Goal: Register for event/course

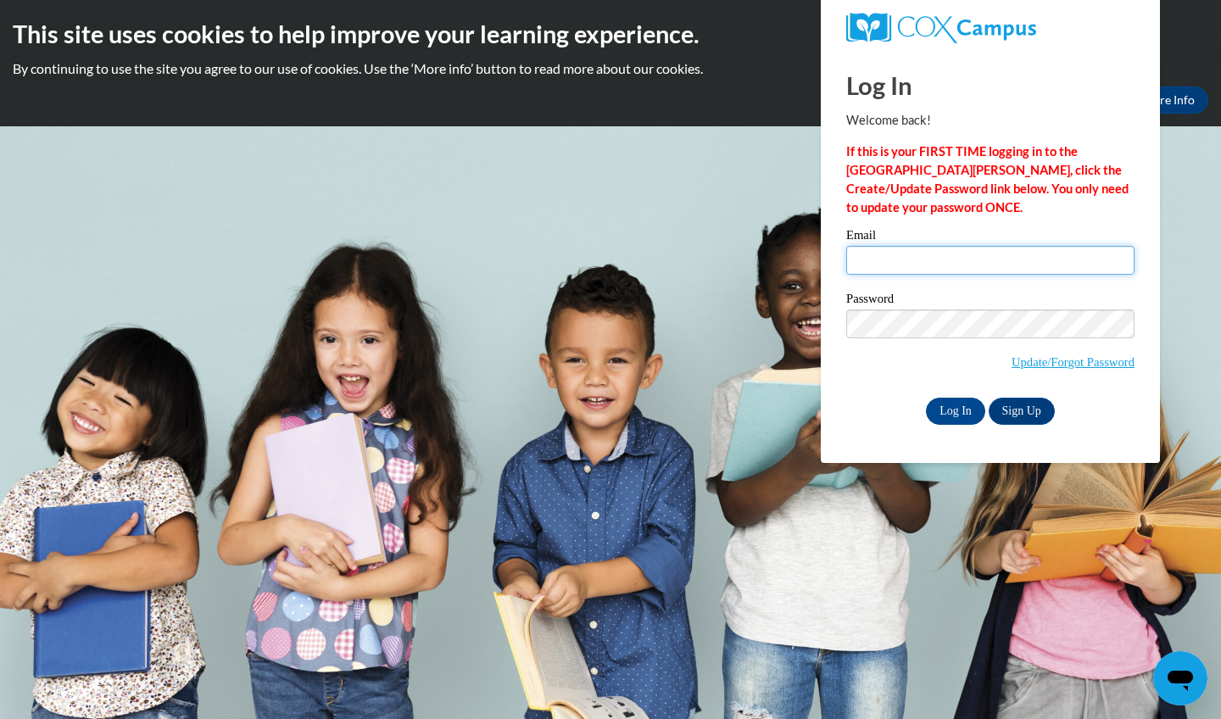
type input "xrasher@student.uiwtx.edu"
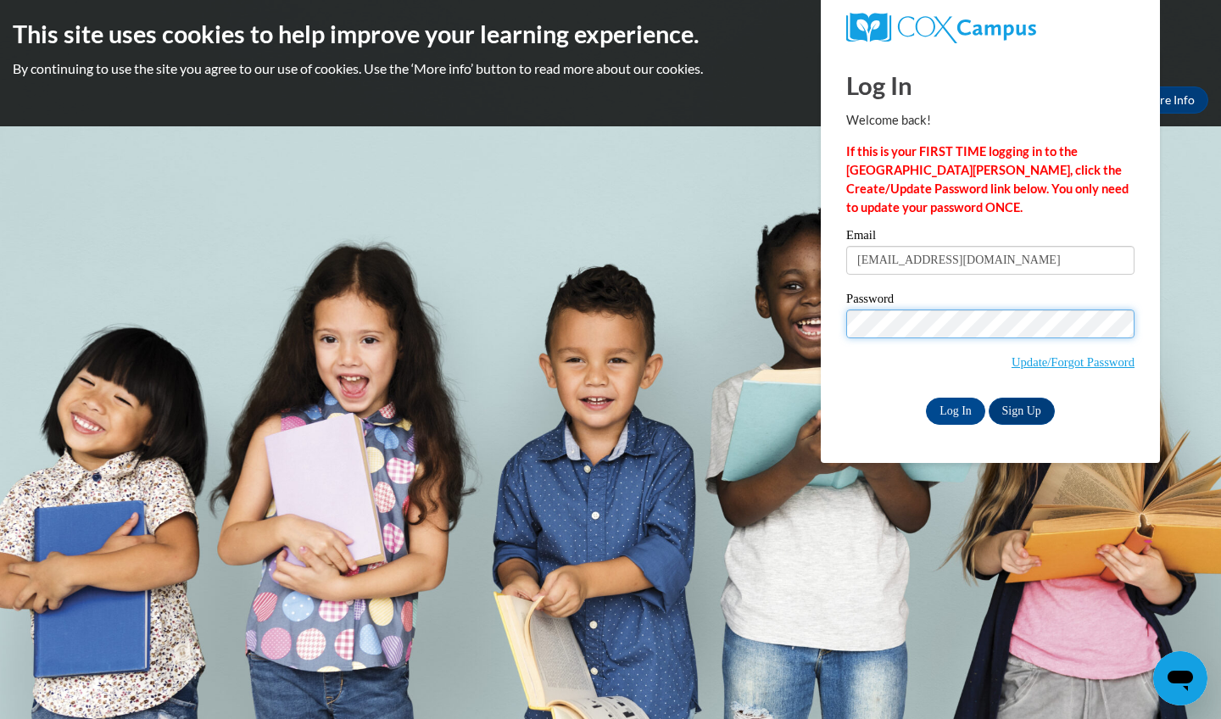
click at [954, 410] on input "Log In" at bounding box center [955, 411] width 59 height 27
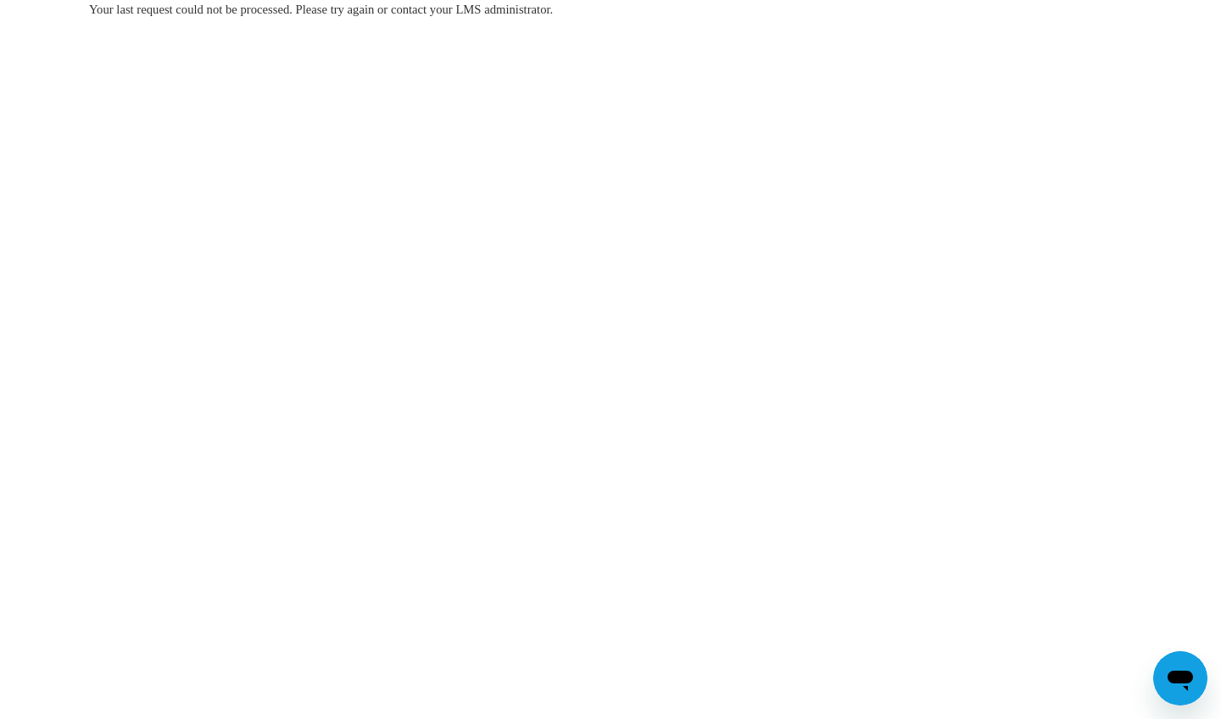
drag, startPoint x: 1158, startPoint y: 25, endPoint x: 735, endPoint y: 124, distance: 433.9
click at [737, 124] on body "Your last request could not be processed. Please try again or contact your LMS …" at bounding box center [610, 359] width 1221 height 719
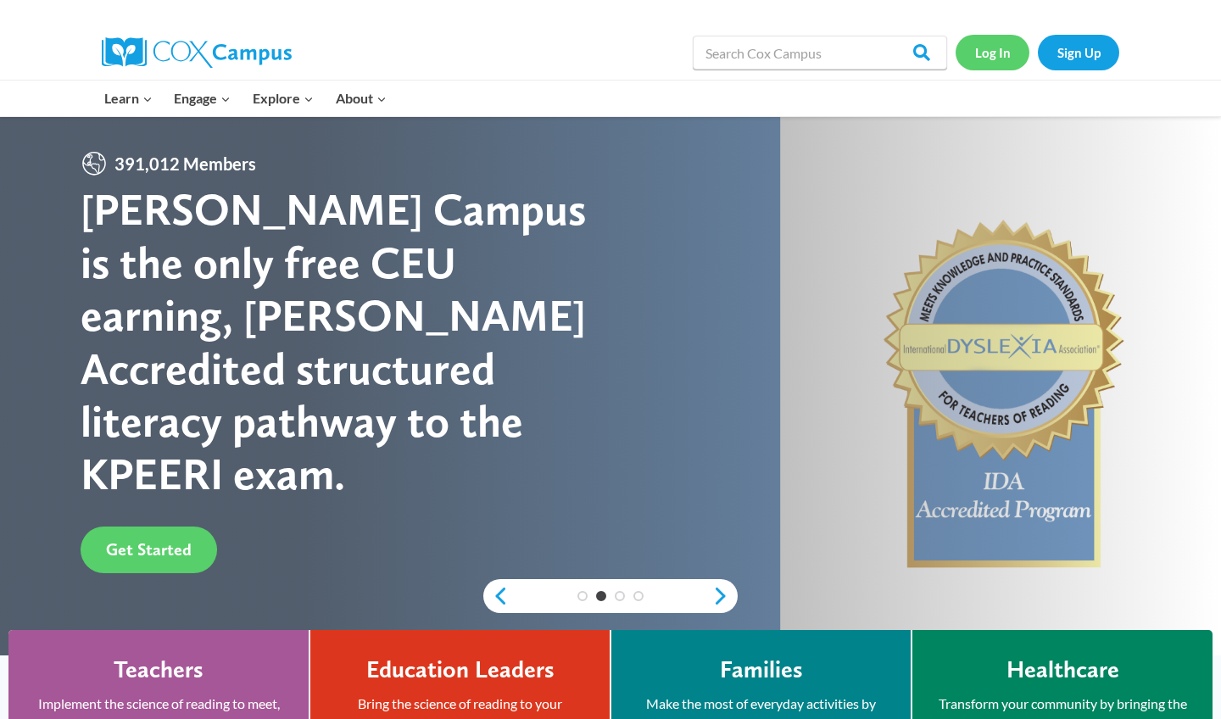
click at [994, 53] on link "Log In" at bounding box center [993, 52] width 74 height 35
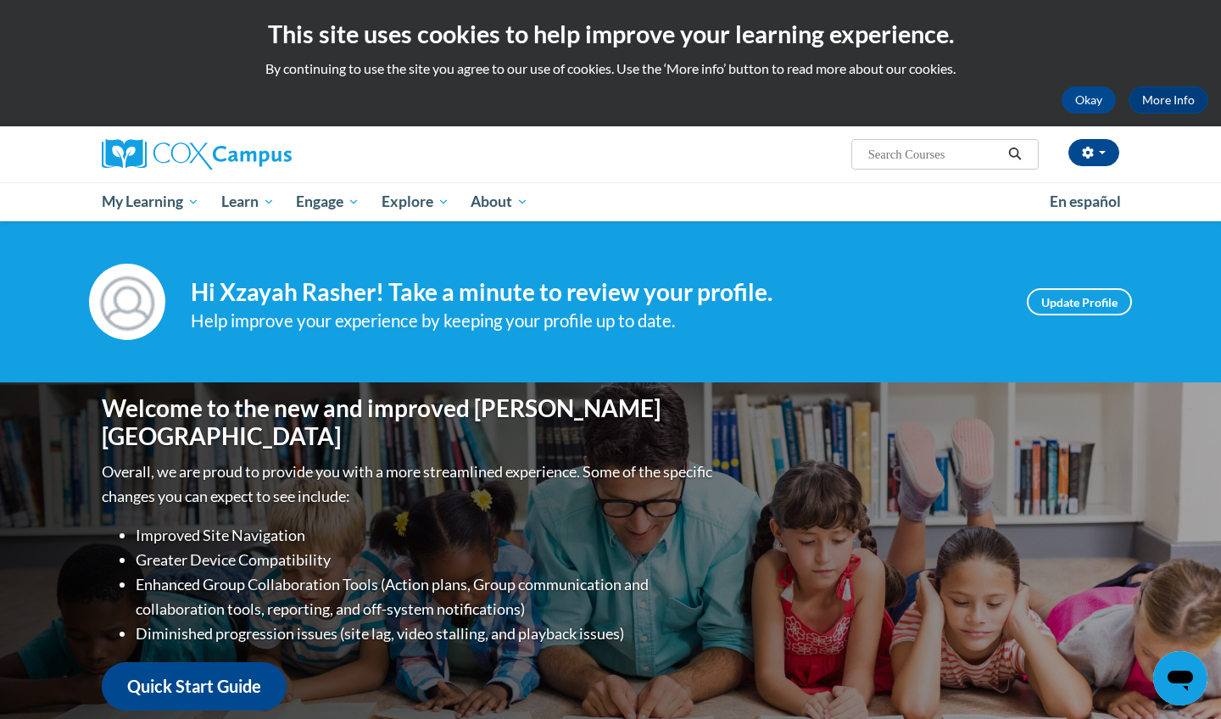
click at [880, 147] on input "Search..." at bounding box center [935, 154] width 136 height 20
type input "oral language is the foundation of literacy"
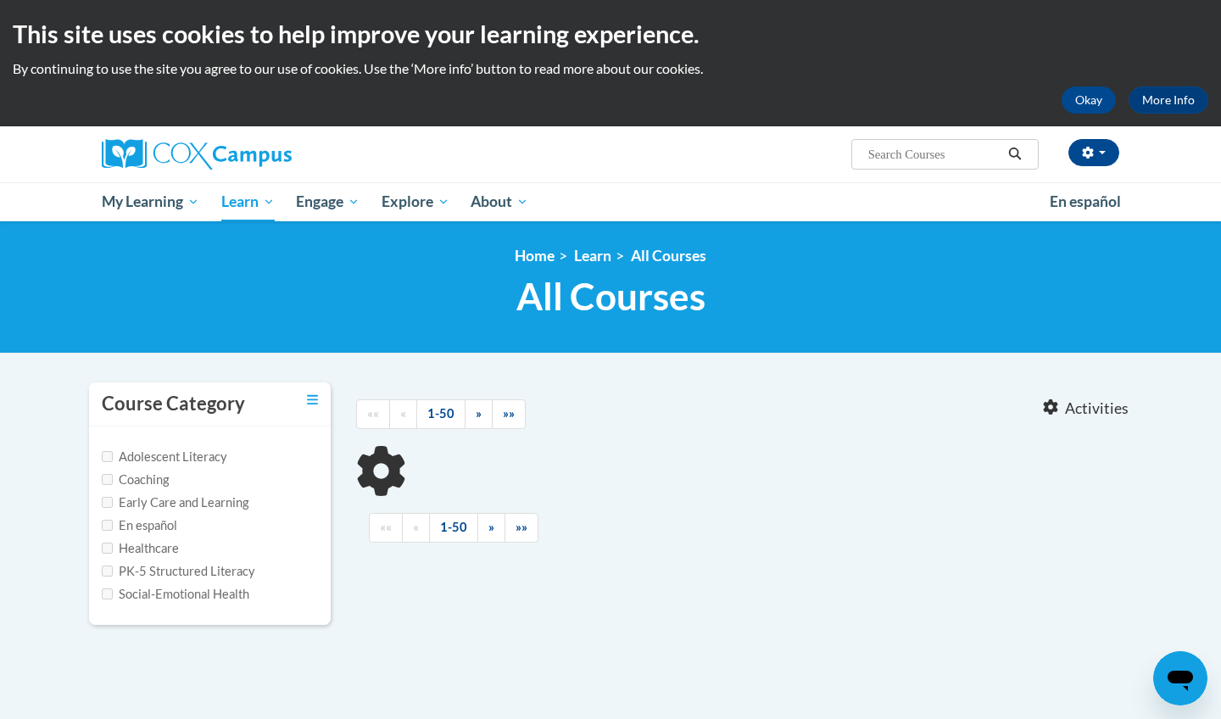
type input "oral language is the foundation of literacy"
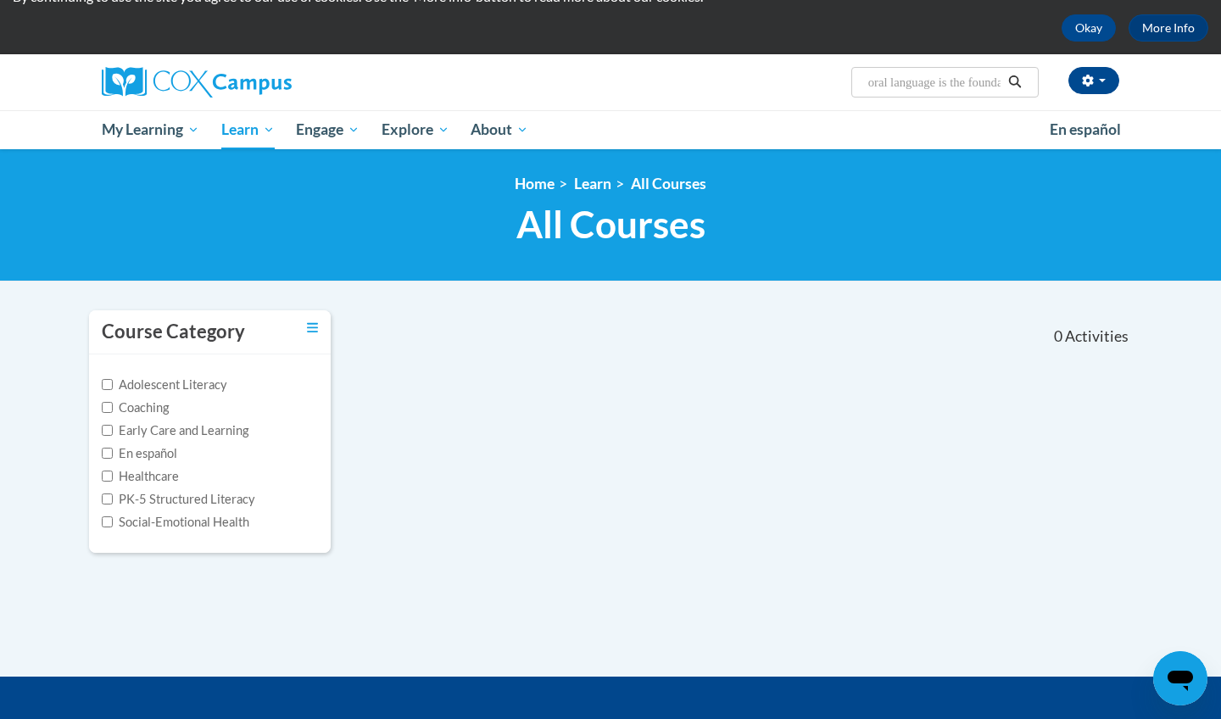
scroll to position [89, 0]
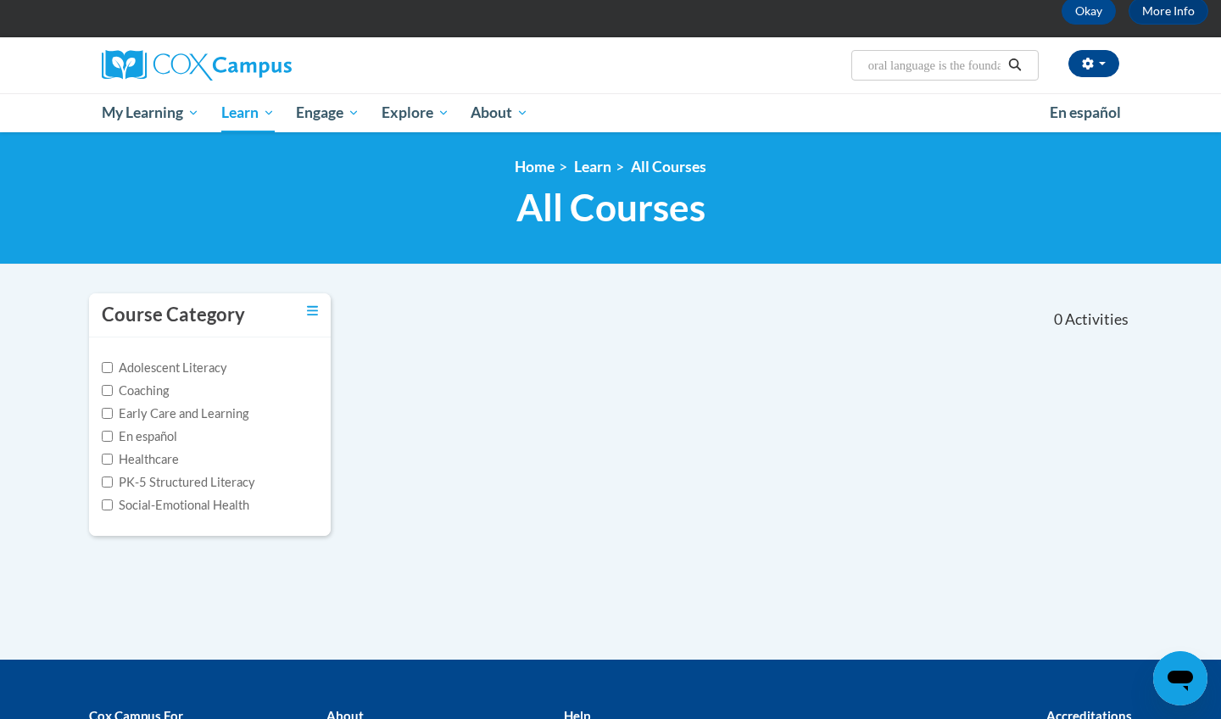
click at [924, 75] on span "Search Search... oral language is the foundation of literacy" at bounding box center [944, 65] width 187 height 31
click at [909, 62] on input "oral language is the foundation of literacy" at bounding box center [935, 65] width 136 height 20
click at [1019, 64] on icon "Search" at bounding box center [1015, 65] width 13 height 13
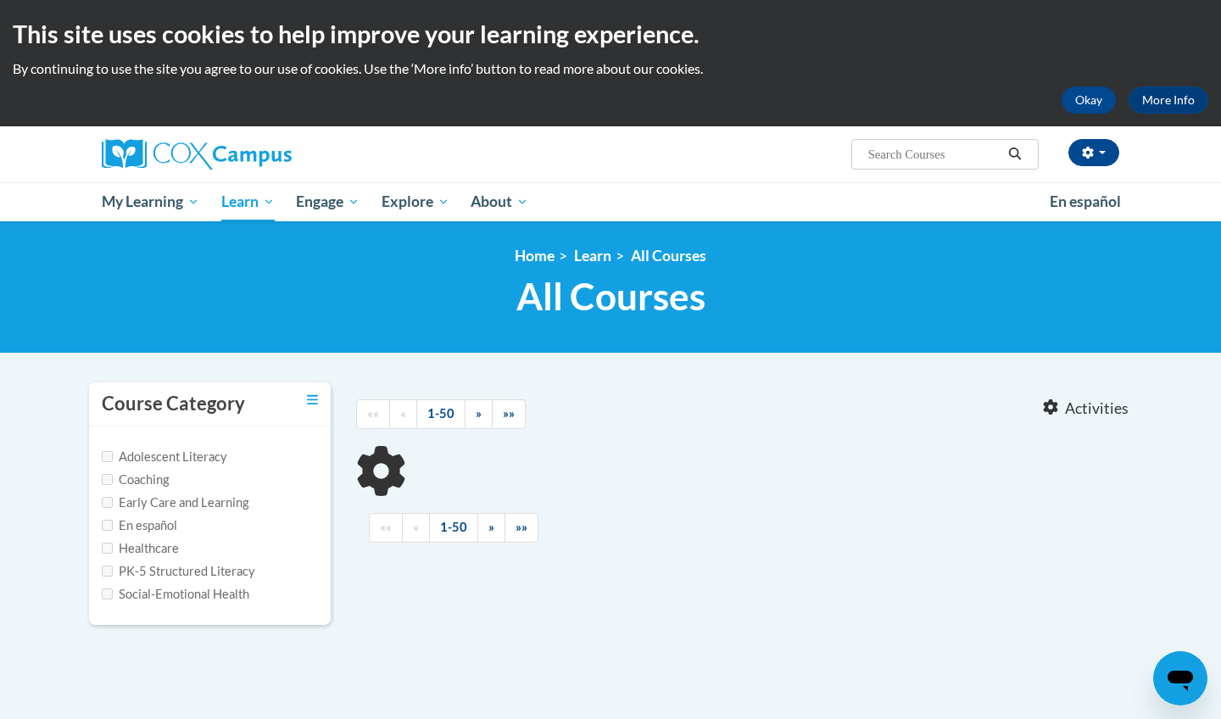
type input "oral language is the foundation of literacy"
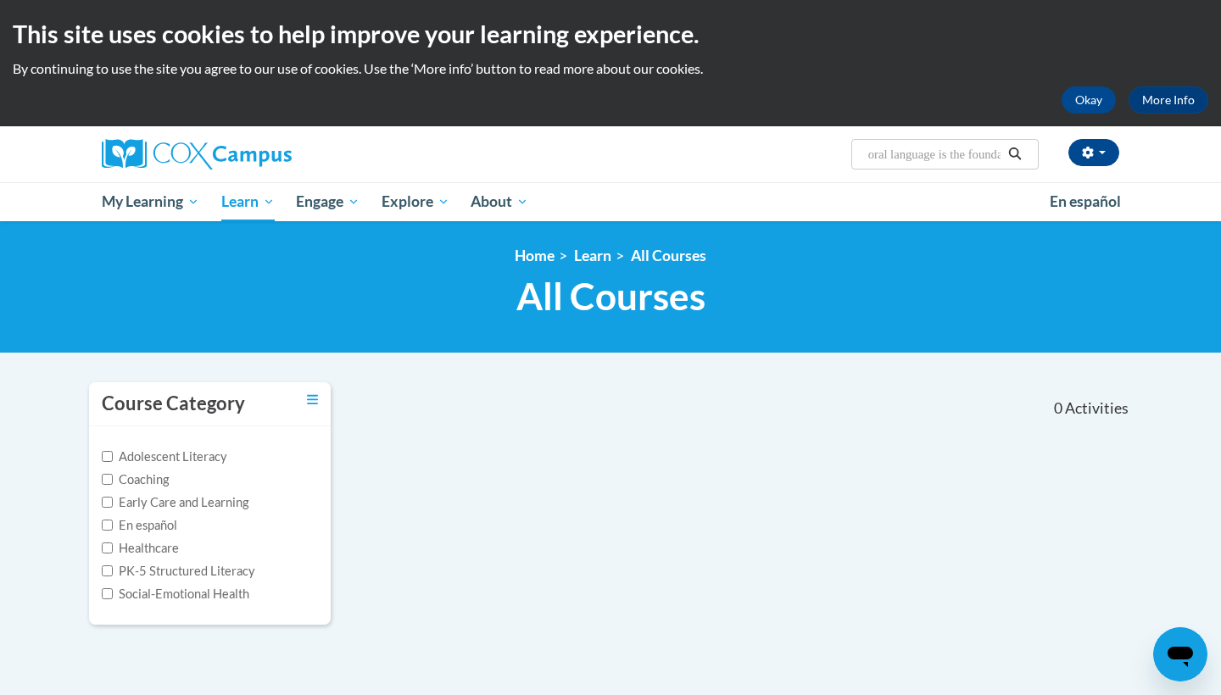
click at [961, 152] on input "oral language is the foundation of literacy" at bounding box center [935, 154] width 136 height 20
drag, startPoint x: 948, startPoint y: 154, endPoint x: 1210, endPoint y: 161, distance: 262.1
click at [1214, 163] on div "Xzayah Rasher (America/Chicago UTC-05:00) My Profile Inbox My Transcripts Log O…" at bounding box center [610, 173] width 1221 height 95
click at [989, 150] on input "oral language is the foundation of literacy" at bounding box center [935, 154] width 136 height 20
click at [989, 149] on input "oral language is the foundation of literacy" at bounding box center [935, 154] width 136 height 20
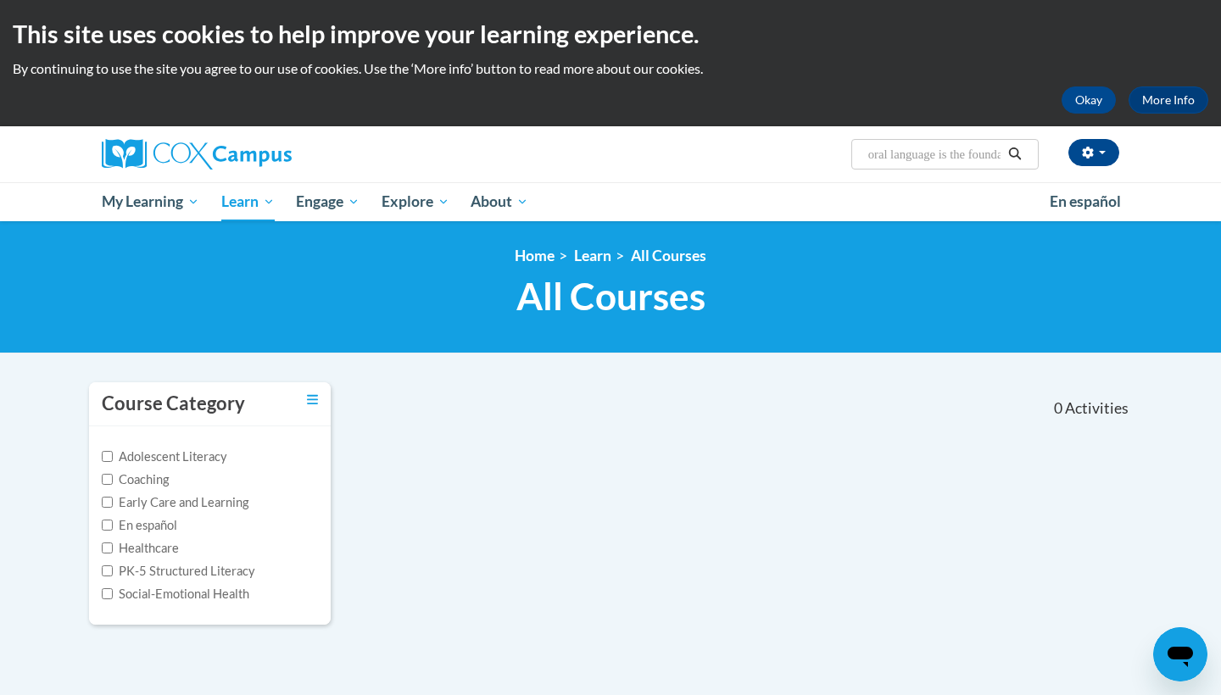
click at [989, 149] on input "oral language is the foundation of literacy" at bounding box center [935, 154] width 136 height 20
type input "oral languagr"
click at [935, 152] on input "oral languagr" at bounding box center [935, 154] width 136 height 20
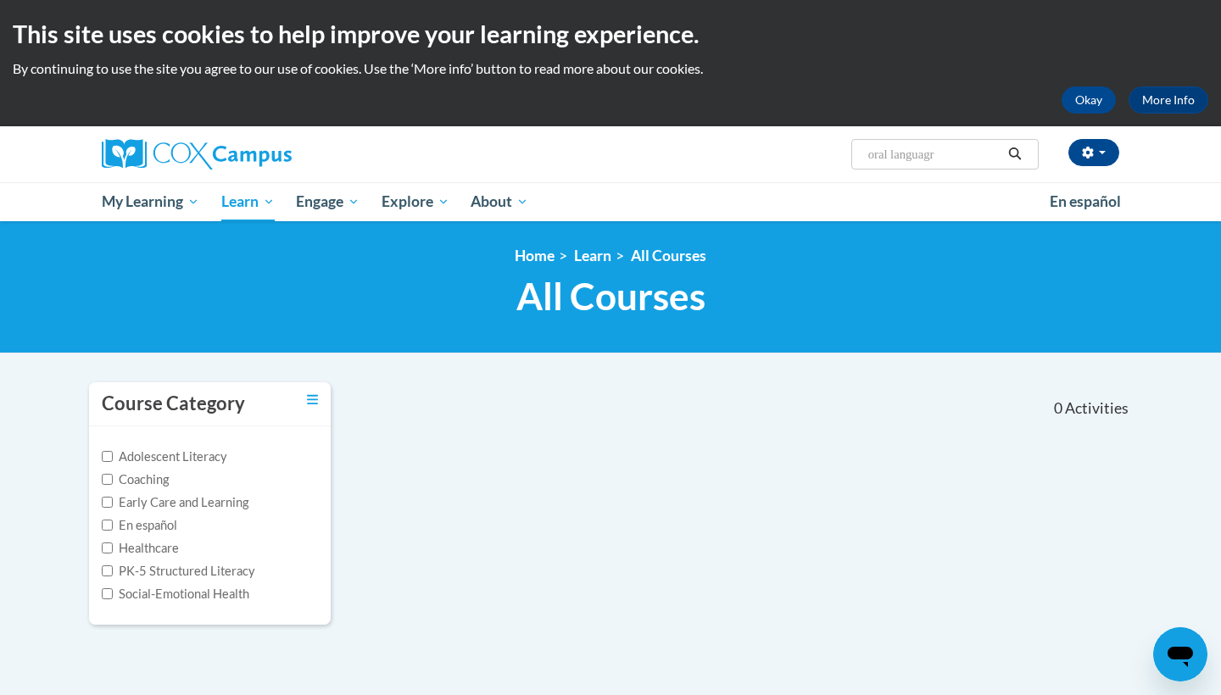
click at [951, 155] on input "oral languagr" at bounding box center [935, 154] width 136 height 20
type input "oral language"
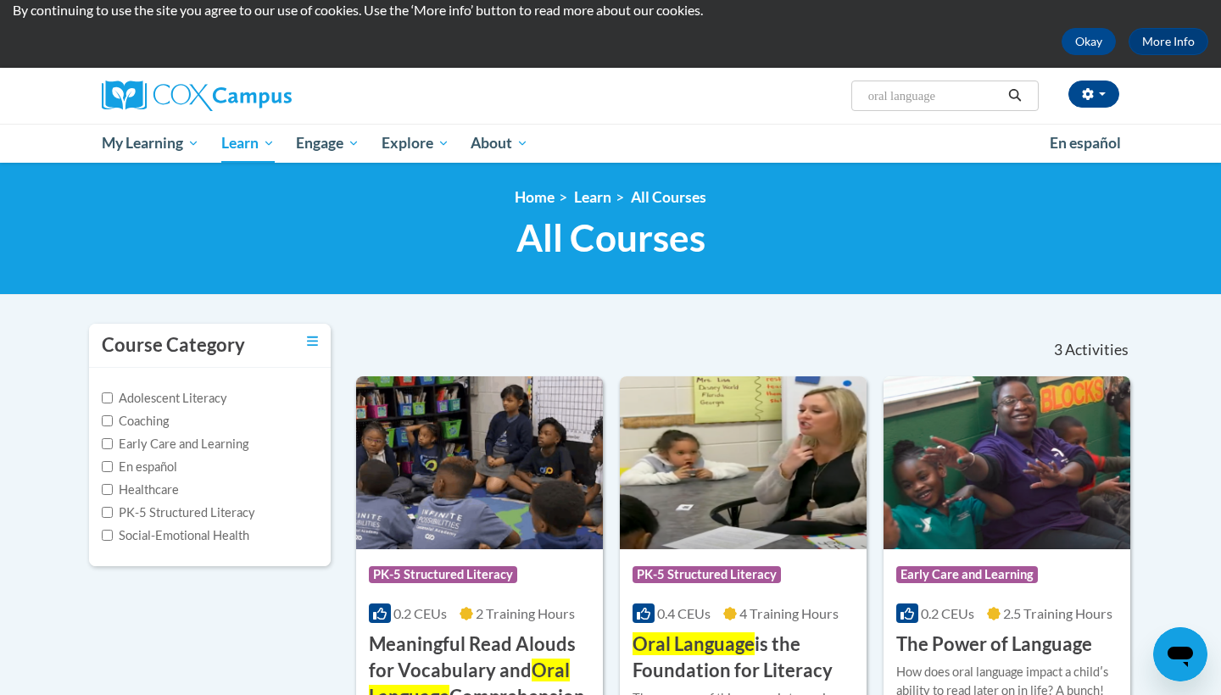
scroll to position [136, 0]
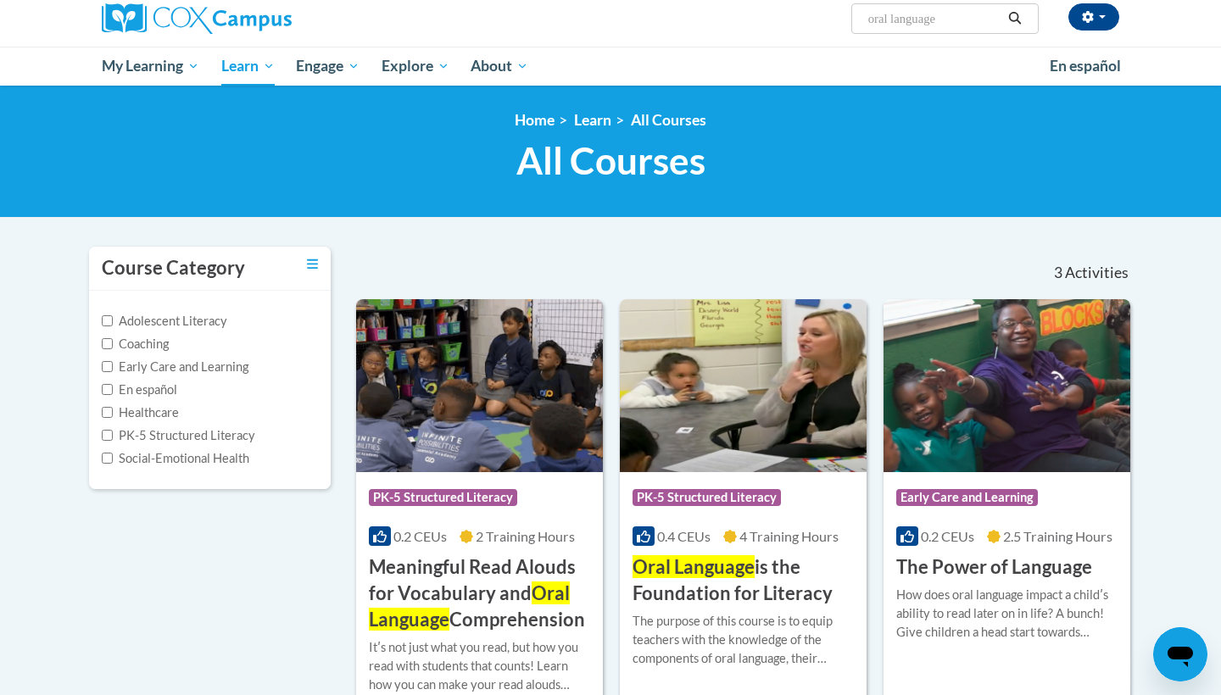
click at [697, 593] on h3 "Oral Language is the Foundation for Literacy" at bounding box center [743, 581] width 221 height 53
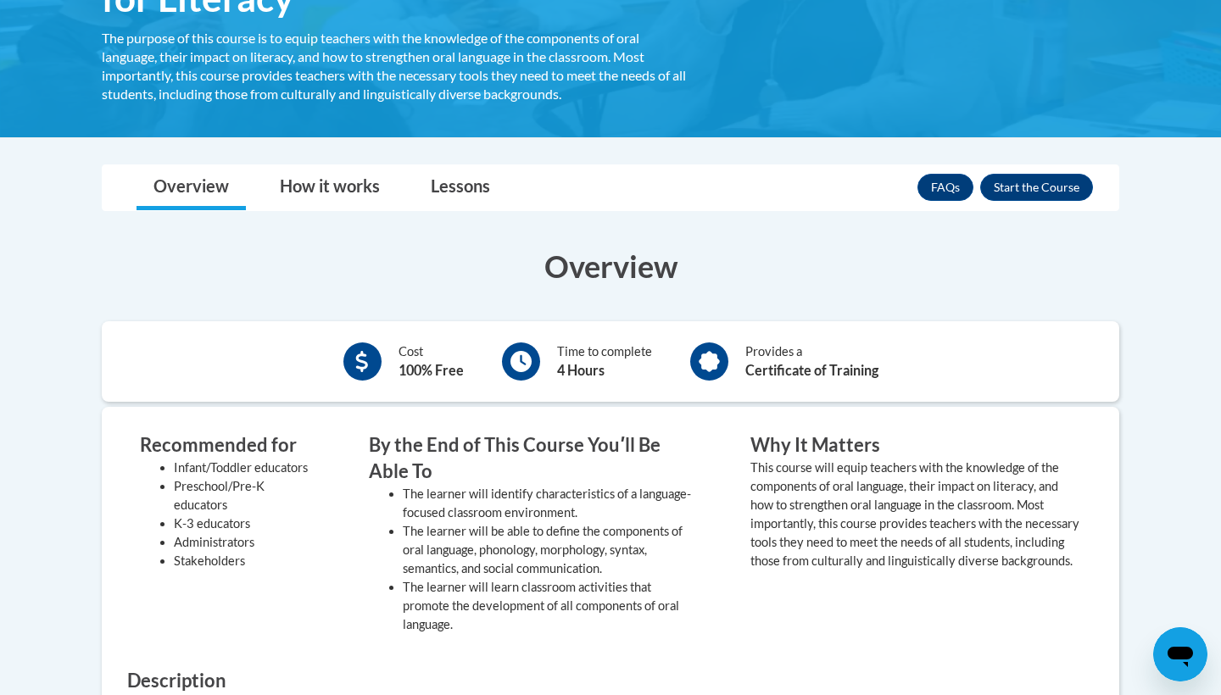
scroll to position [252, 0]
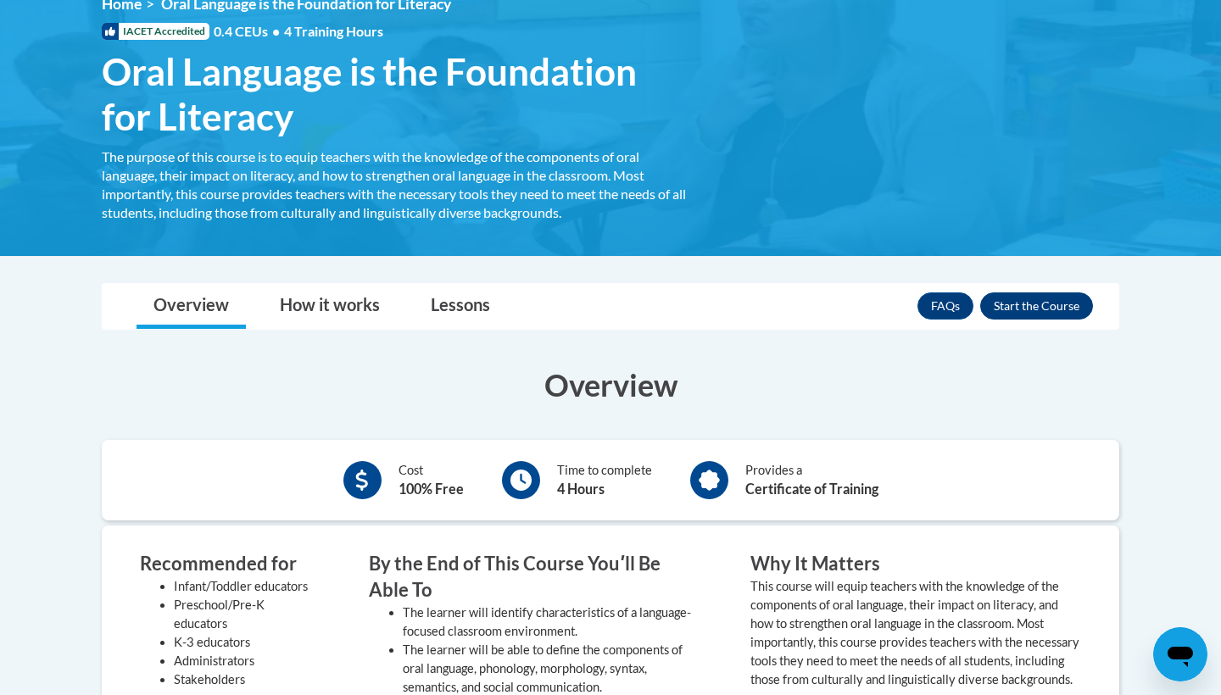
click at [1041, 305] on button "Enroll" at bounding box center [1036, 306] width 113 height 27
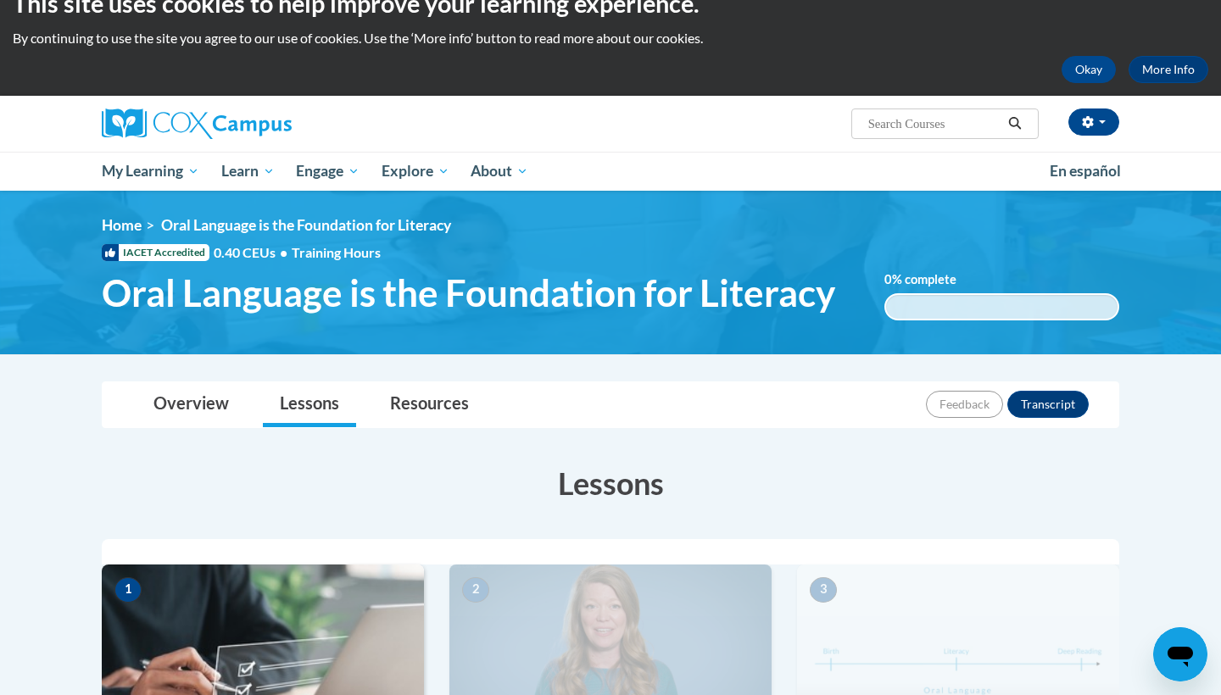
scroll to position [403, 0]
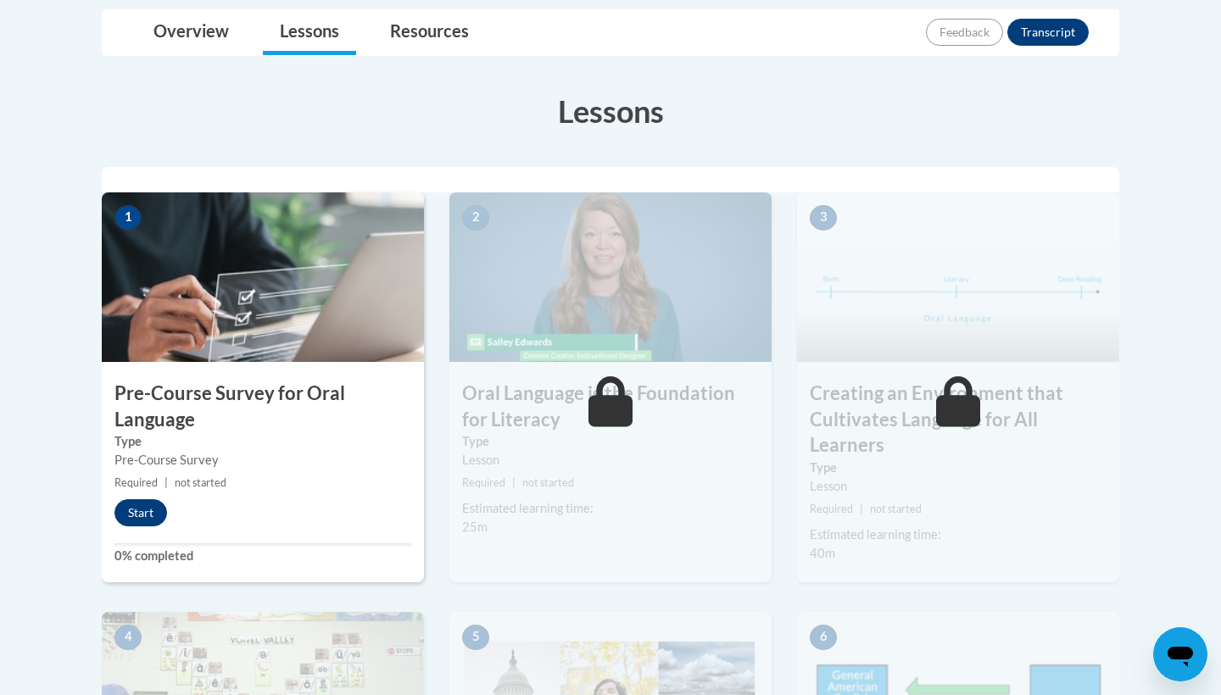
click at [133, 511] on button "Start" at bounding box center [140, 513] width 53 height 27
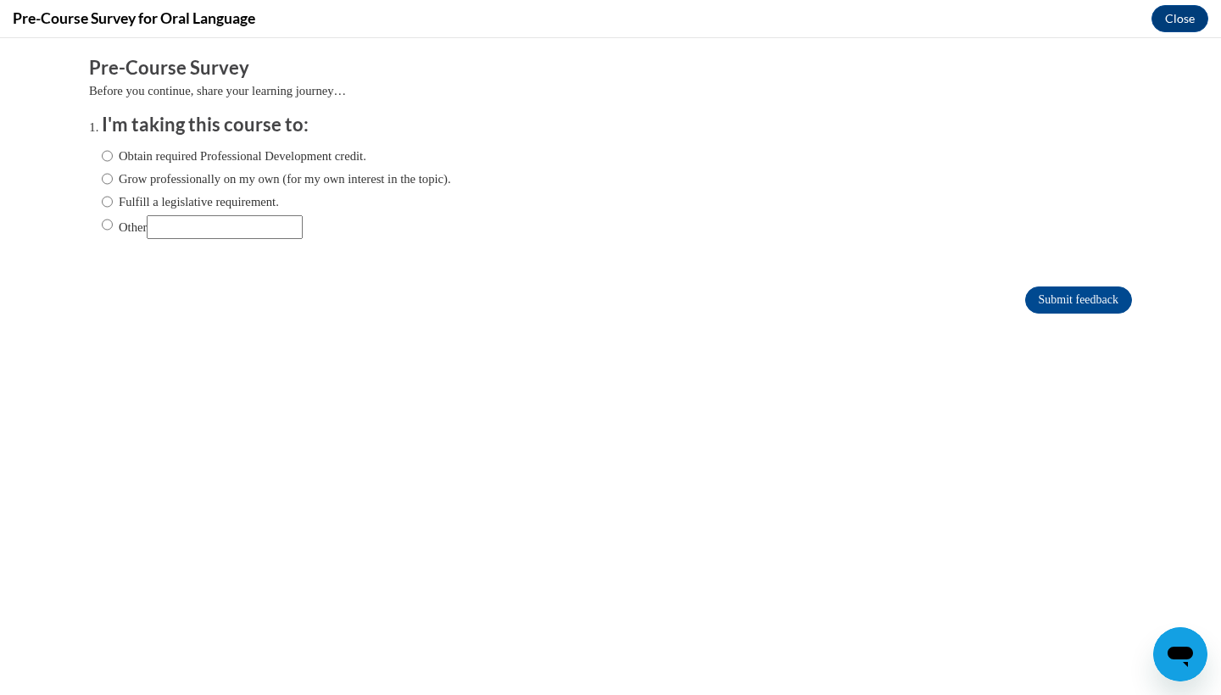
scroll to position [0, 0]
click at [119, 159] on label "Obtain required Professional Development credit." at bounding box center [234, 156] width 265 height 19
click at [113, 159] on input "Obtain required Professional Development credit." at bounding box center [107, 156] width 11 height 19
radio input "true"
click at [1041, 301] on input "Submit feedback" at bounding box center [1078, 300] width 107 height 27
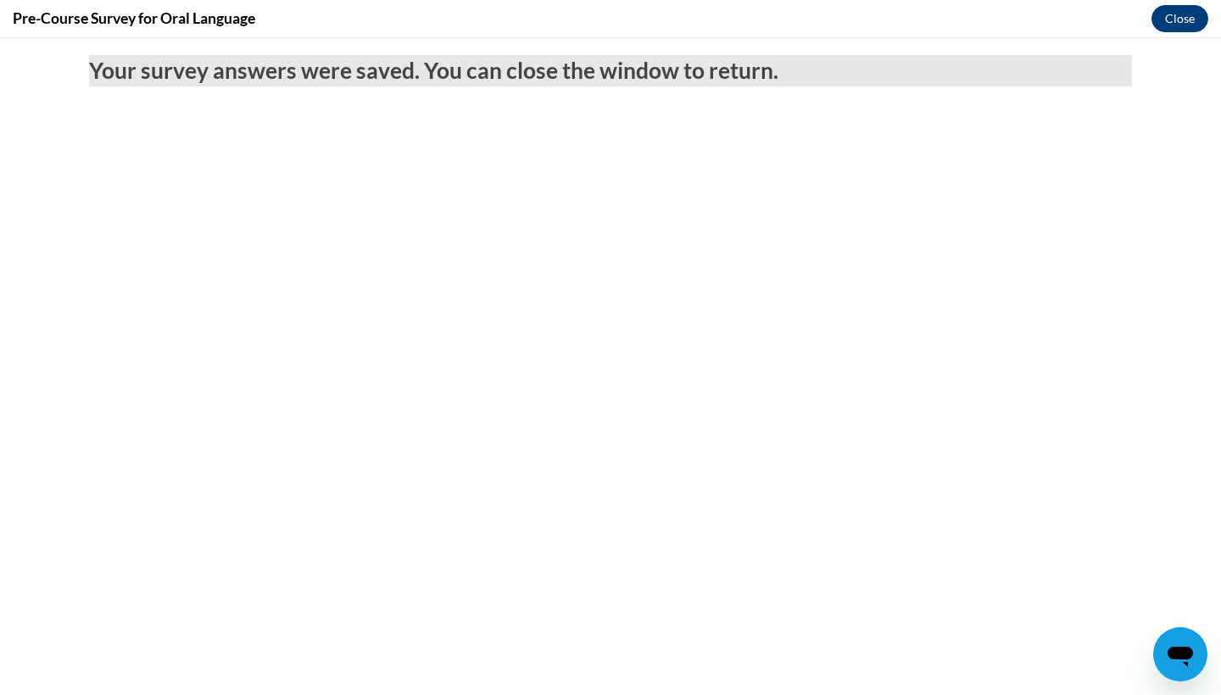
click at [1173, 18] on button "Close" at bounding box center [1180, 18] width 57 height 27
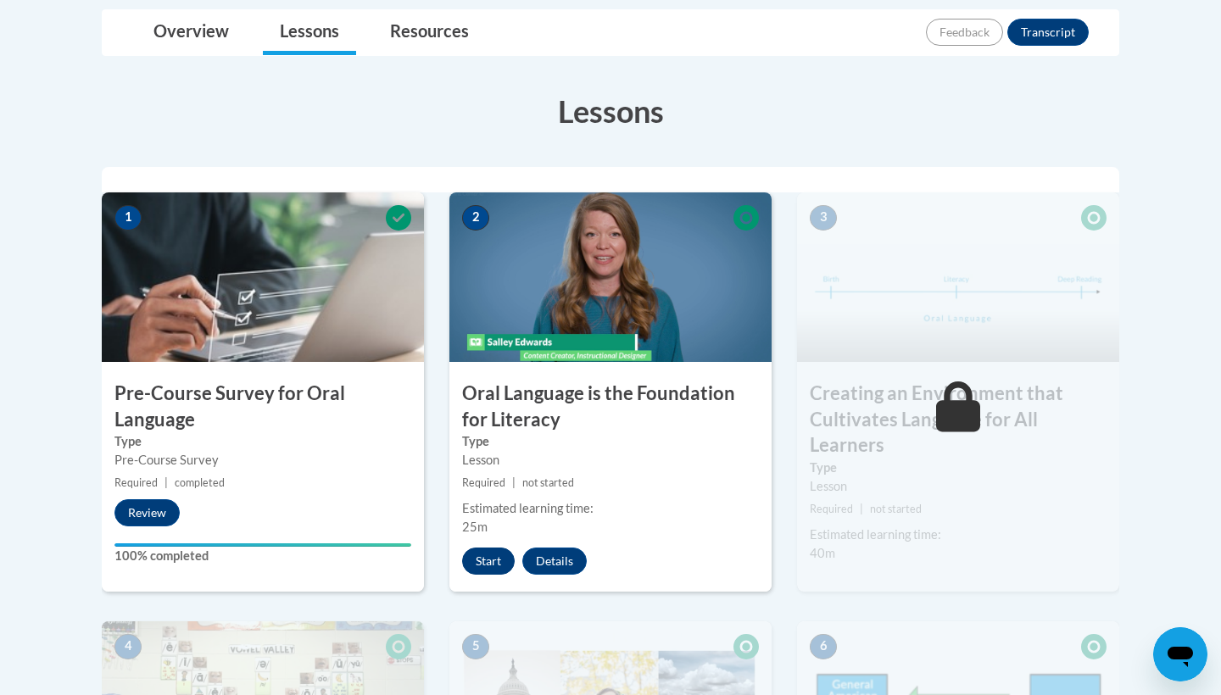
click at [479, 562] on button "Start" at bounding box center [488, 561] width 53 height 27
